Goal: Task Accomplishment & Management: Manage account settings

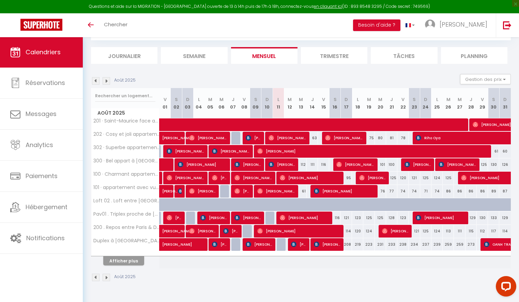
scroll to position [37, 0]
click at [123, 257] on button "Afficher plus" at bounding box center [123, 260] width 41 height 9
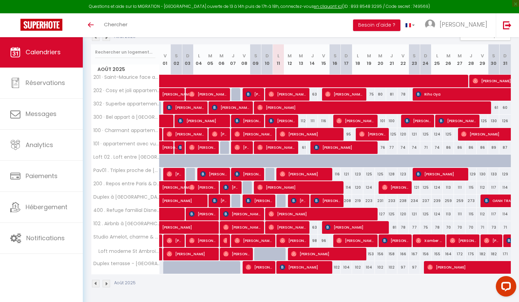
scroll to position [80, 0]
click at [294, 268] on span "[PERSON_NAME]" at bounding box center [304, 266] width 49 height 13
select select "OK"
select select "KO"
select select "1"
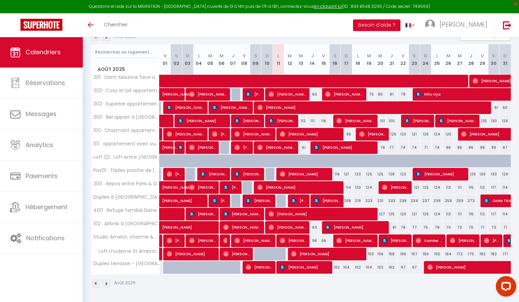
select select "0"
select select "1"
select select
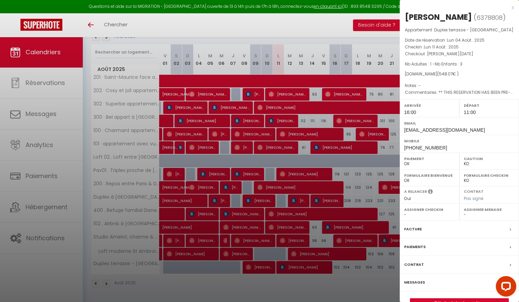
select select "43033"
select select "21493"
click at [451, 287] on div "Messages" at bounding box center [459, 282] width 119 height 18
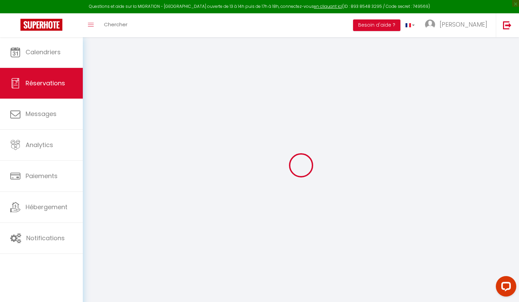
select select
checkbox input "false"
select select
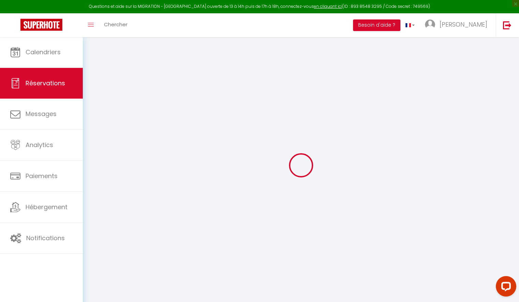
checkbox input "false"
type textarea "** THIS RESERVATION HAS BEEN PRE-PAID ** Reservation has a cancellation grace p…"
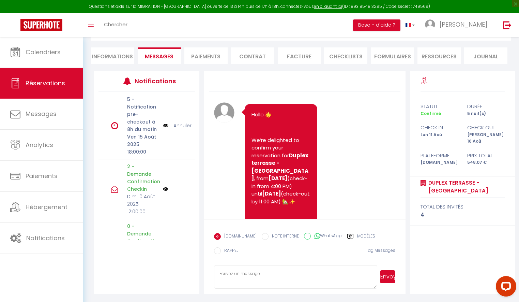
click at [205, 61] on li "Paiements" at bounding box center [205, 55] width 43 height 17
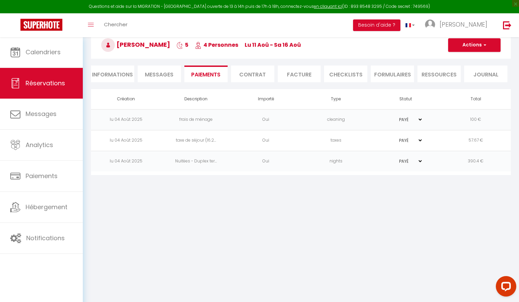
click at [166, 71] on span "Messages" at bounding box center [159, 75] width 29 height 8
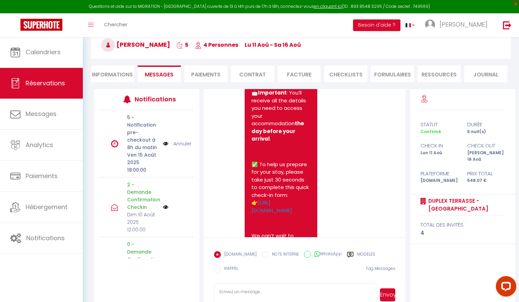
scroll to position [155, 0]
